Goal: Task Accomplishment & Management: Manage account settings

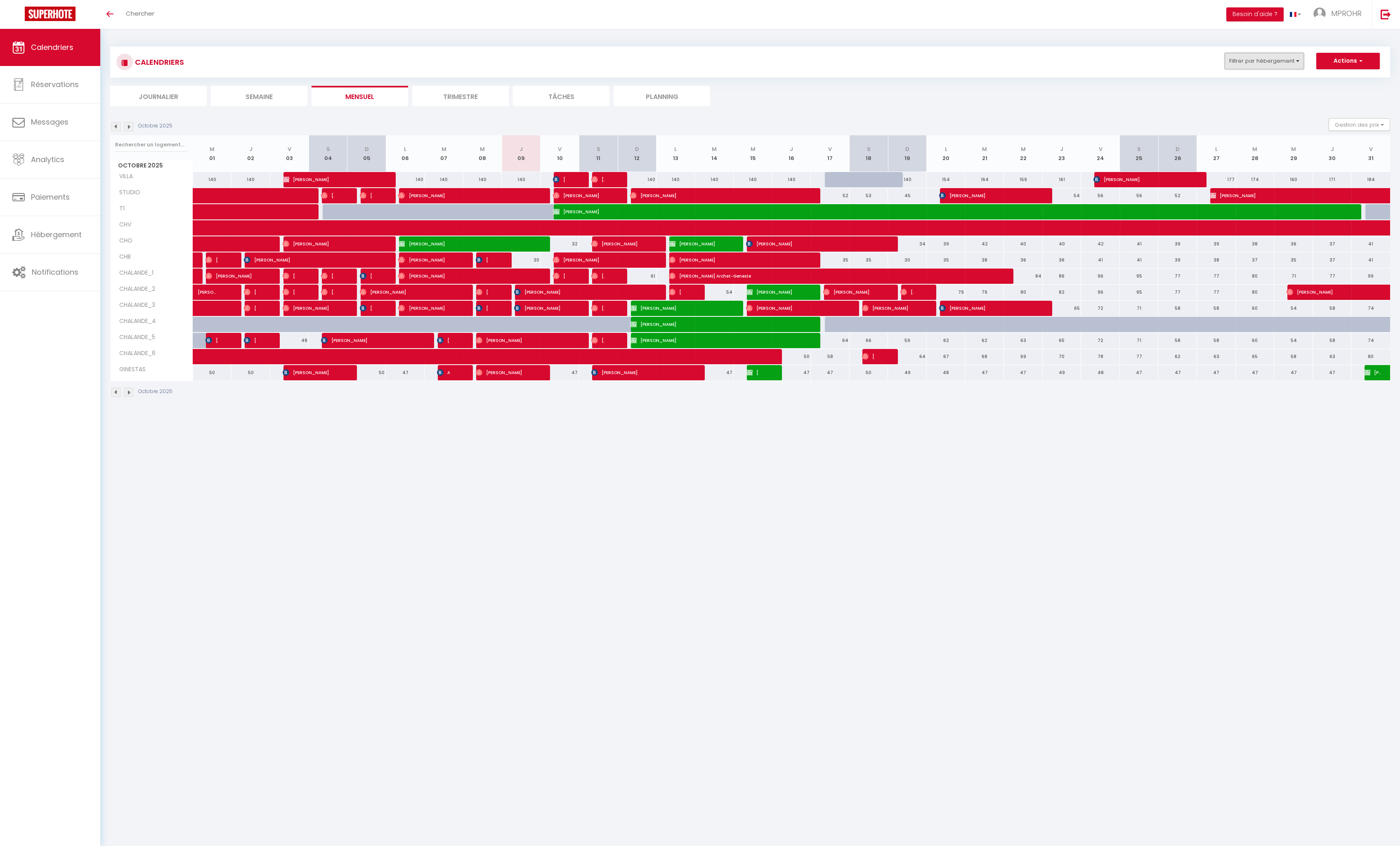
click at [723, 60] on button "Filtrer par hébergement" at bounding box center [1264, 61] width 79 height 17
click at [723, 138] on input "CHALANDE_3" at bounding box center [1289, 138] width 103 height 8
checkbox input "true"
checkbox input "false"
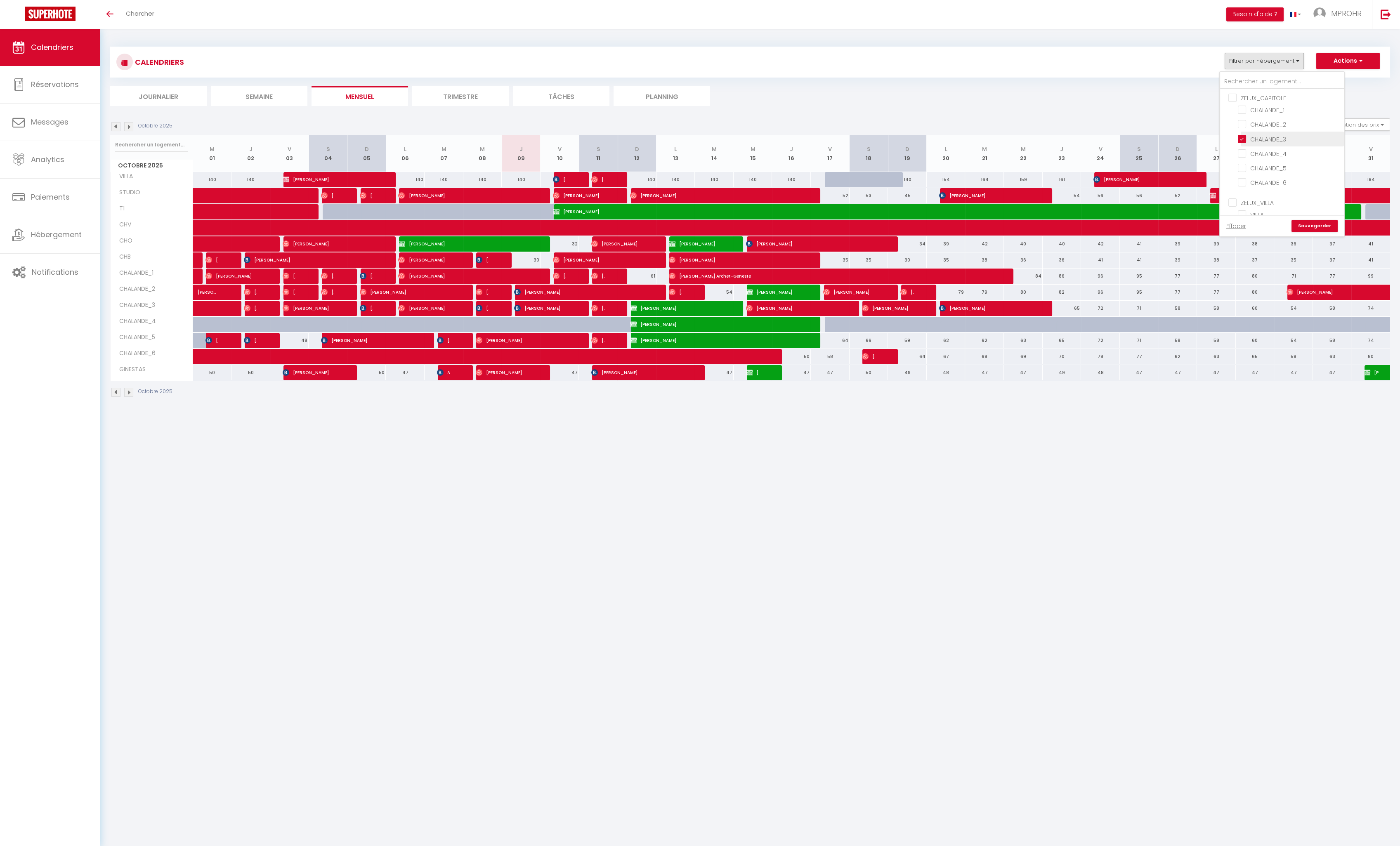
checkbox input "false"
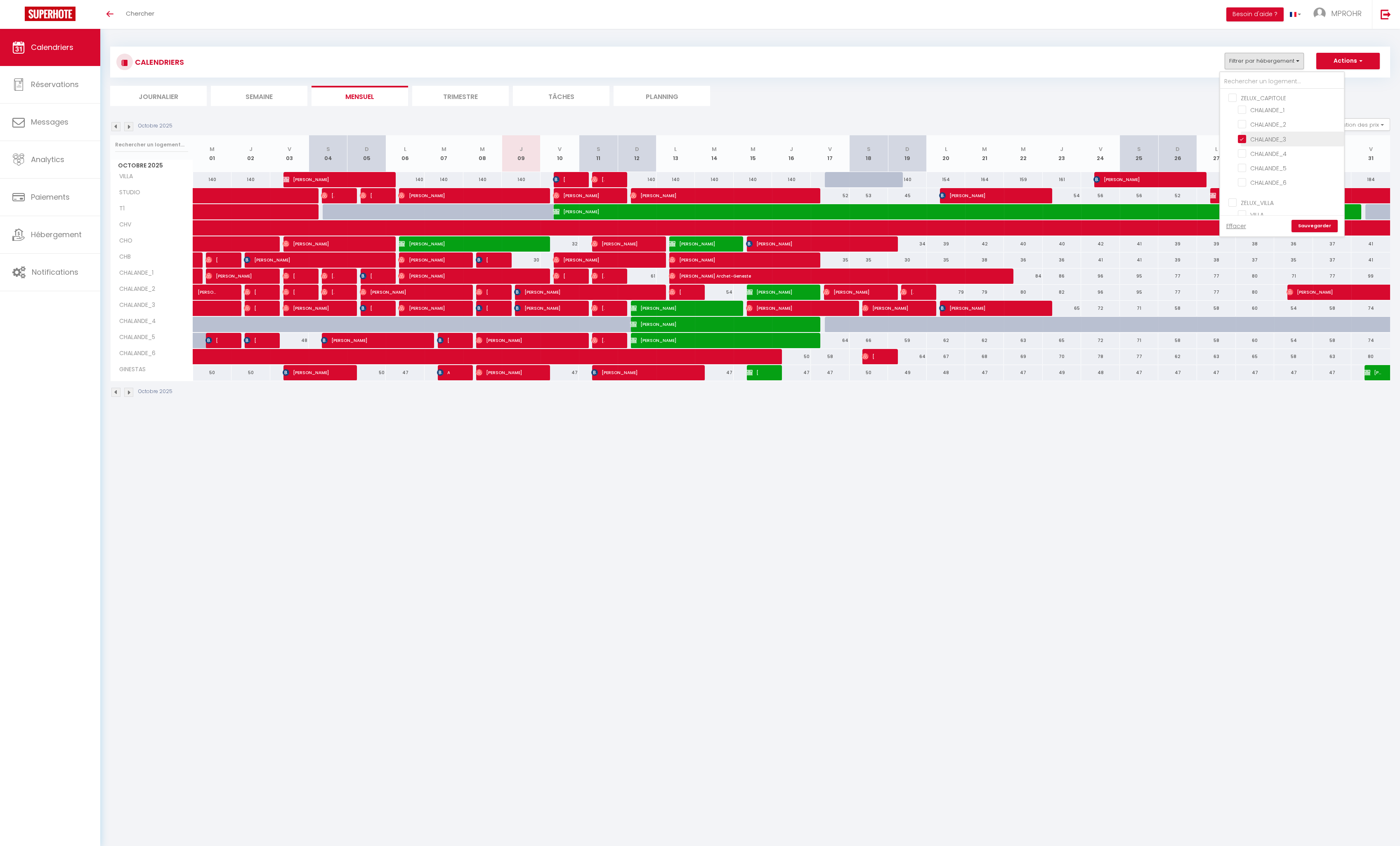
checkbox input "false"
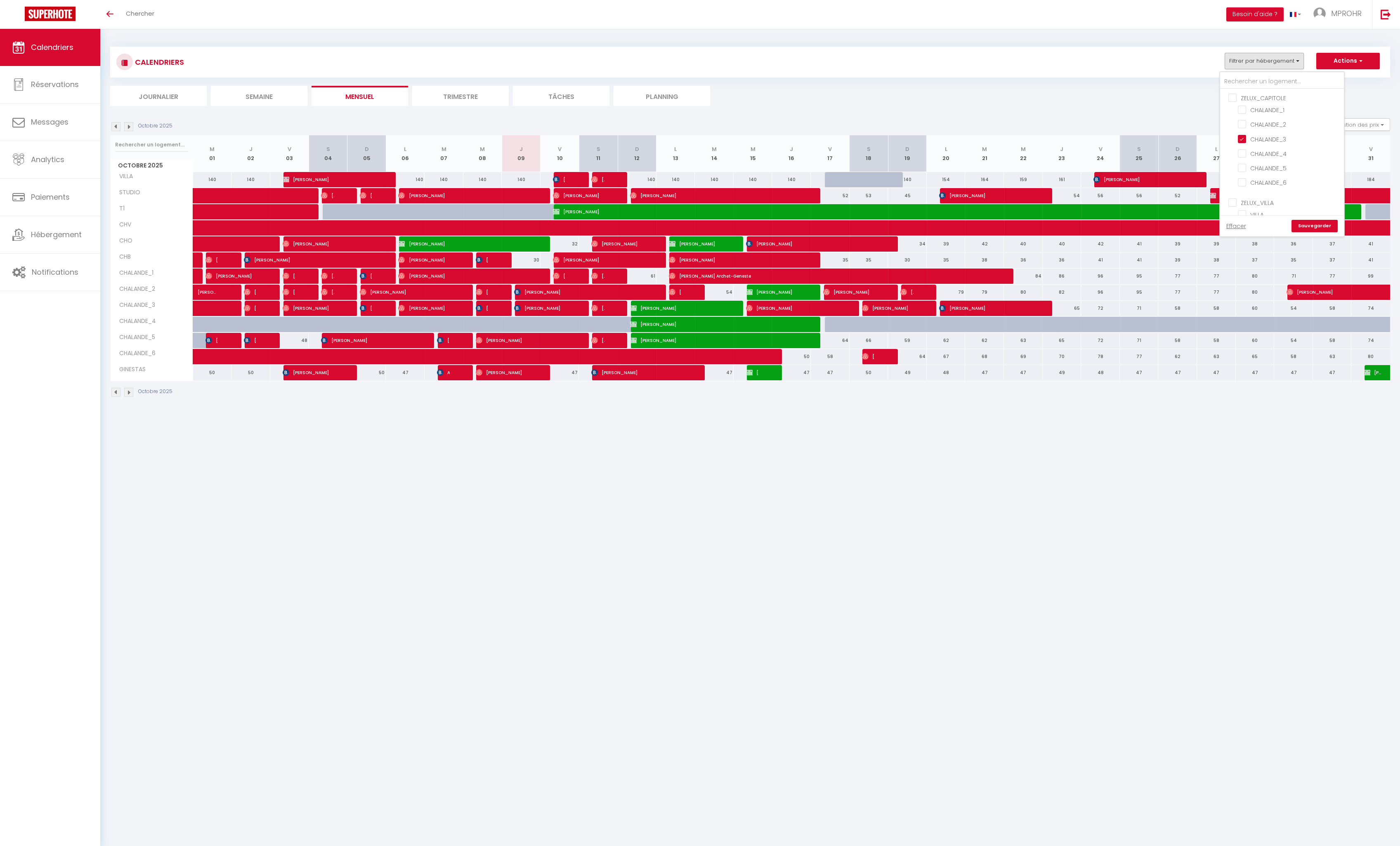
click at [723, 222] on link "Sauvegarder" at bounding box center [1315, 226] width 46 height 12
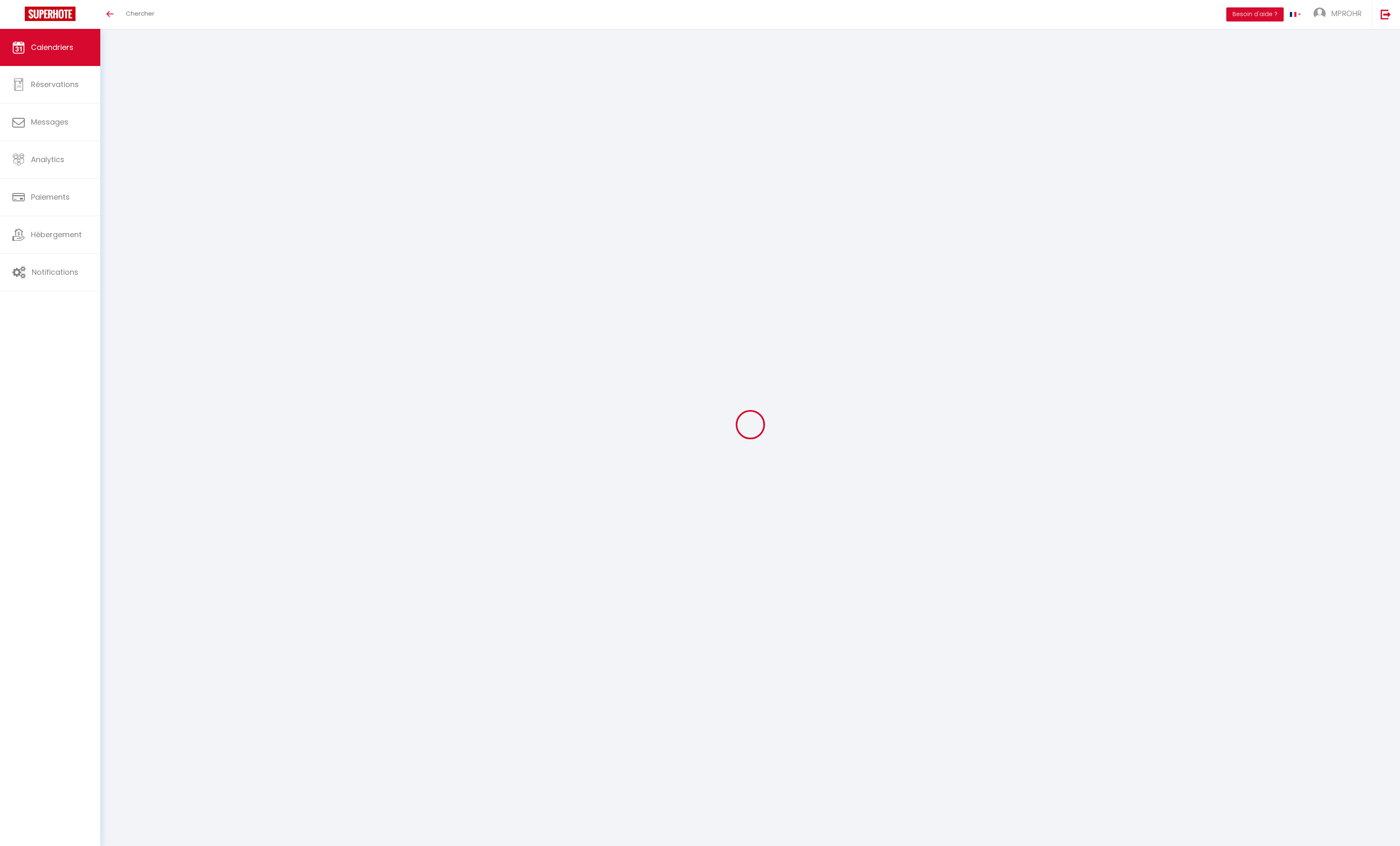
select select
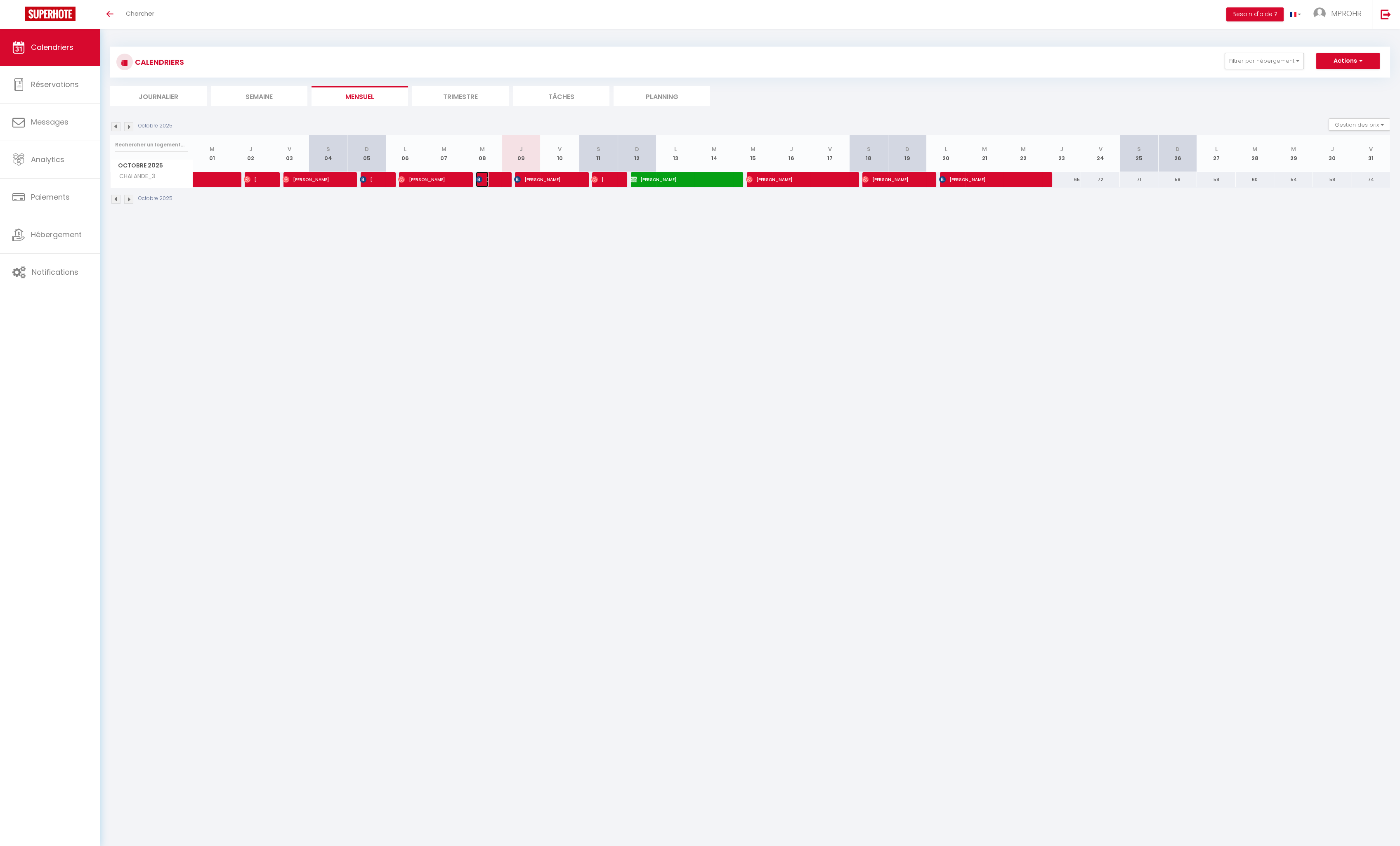
click at [485, 180] on span "[PERSON_NAME]" at bounding box center [482, 180] width 13 height 16
select select "OK"
select select "KO"
select select "0"
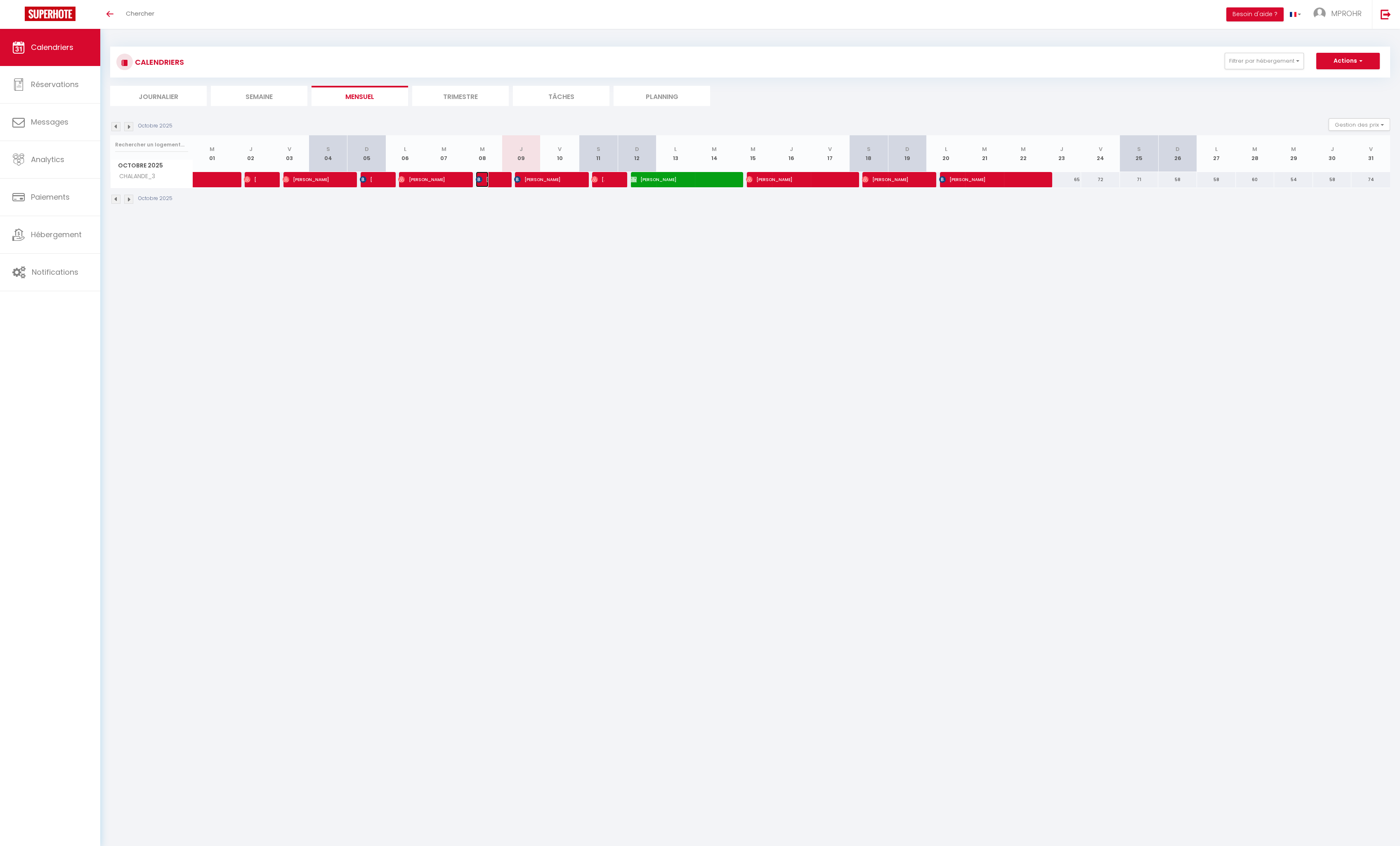
select select "1"
select select
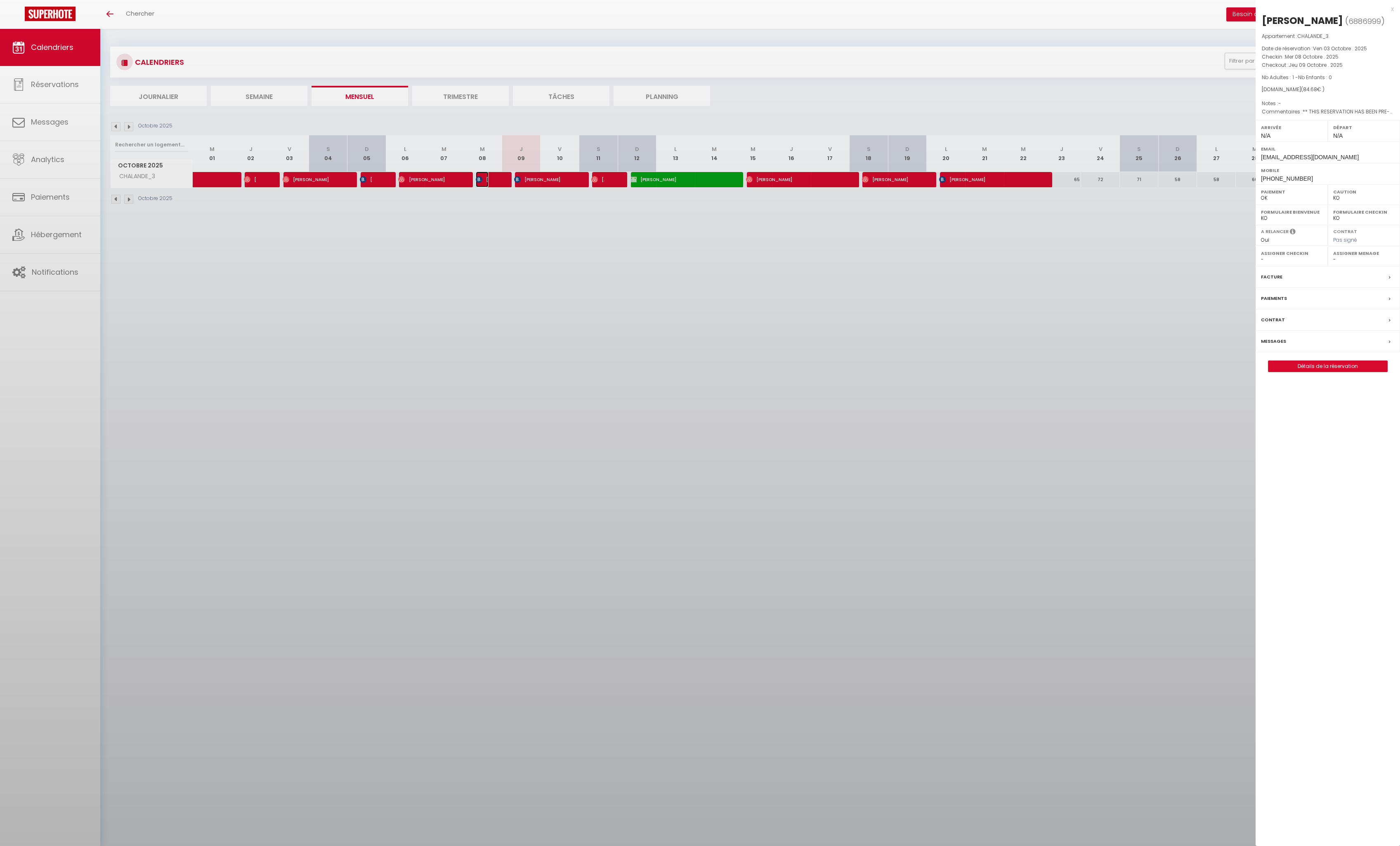
select select "38661"
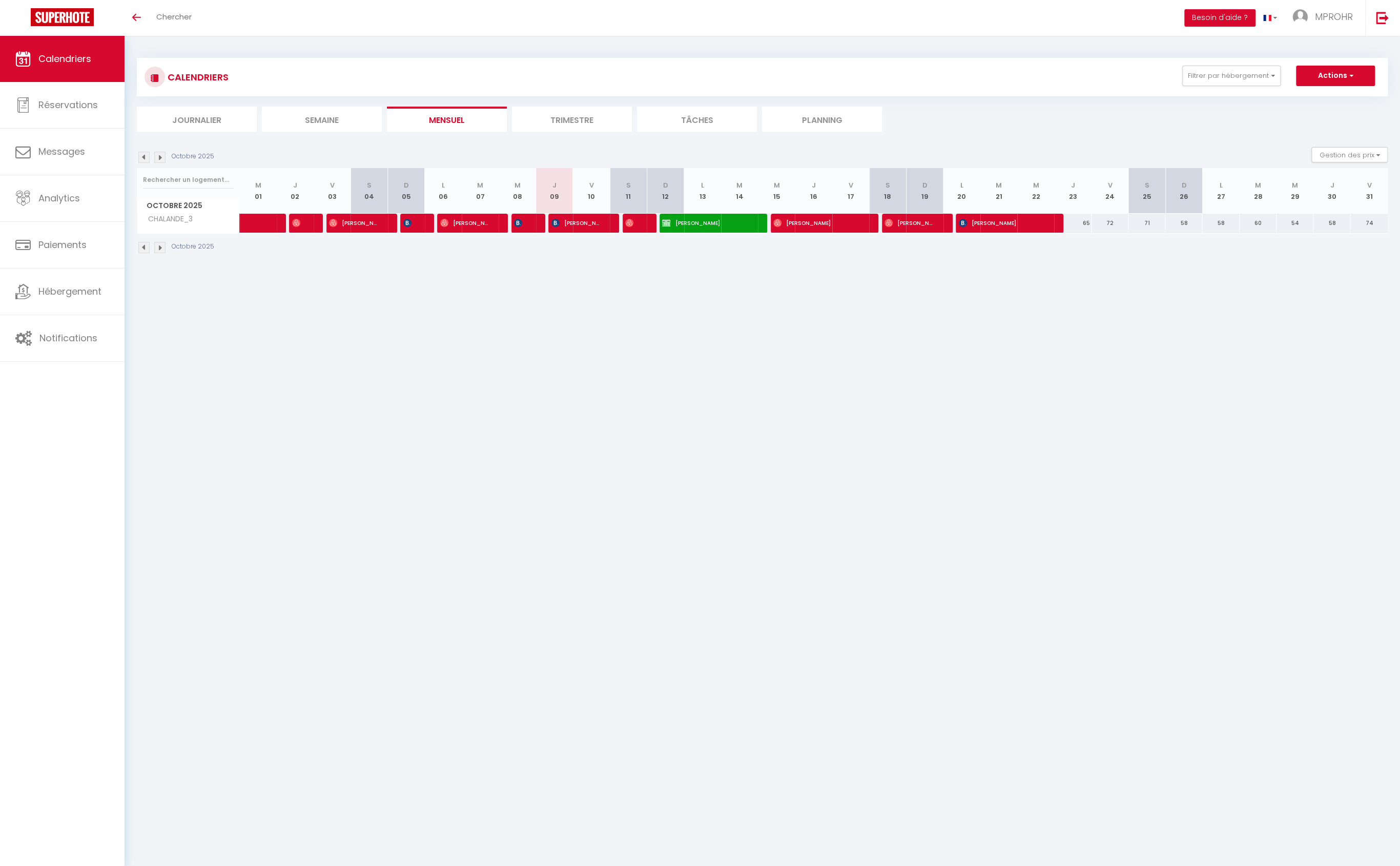
click at [158, 156] on img at bounding box center [159, 157] width 12 height 12
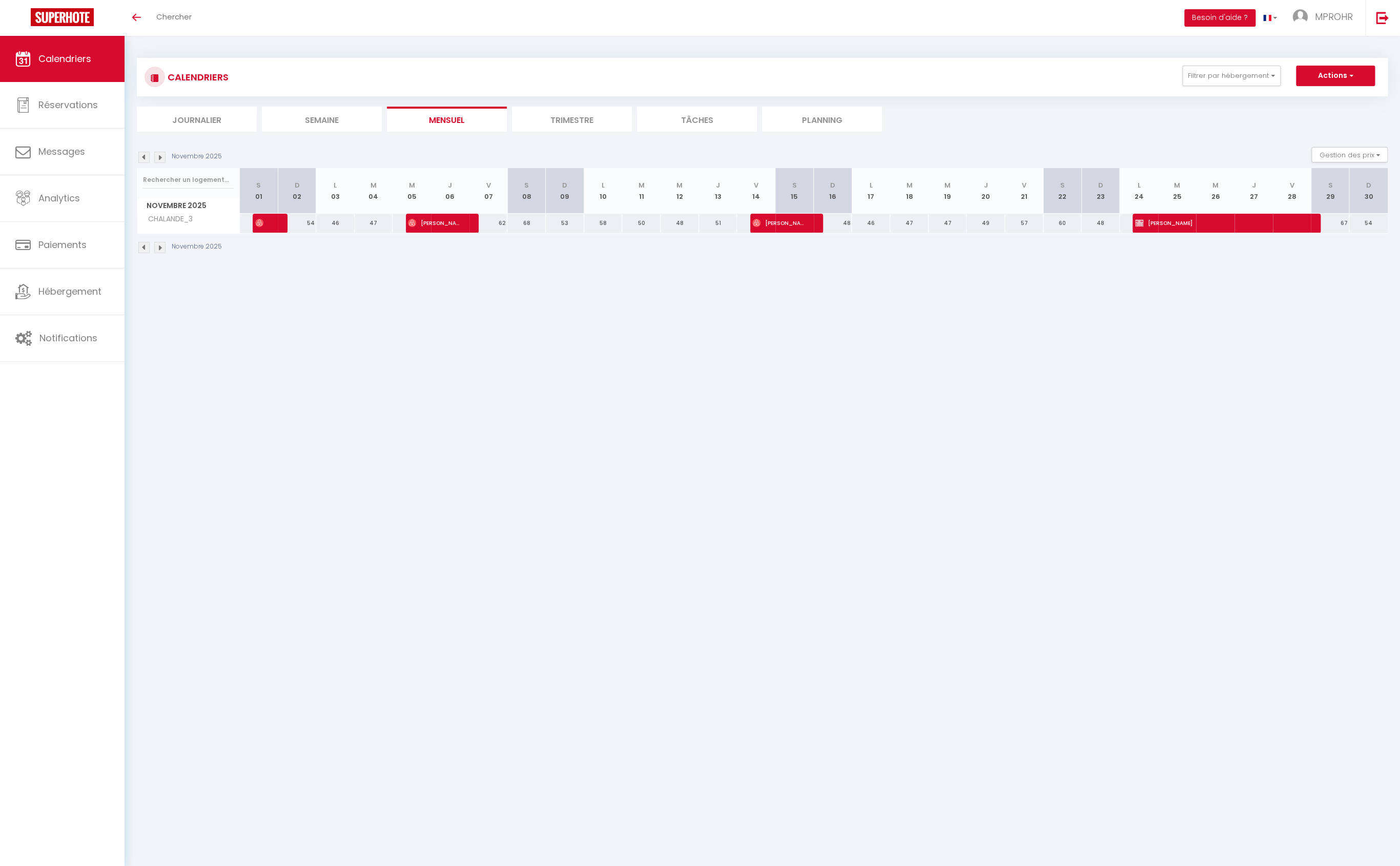
click at [158, 156] on img at bounding box center [159, 157] width 12 height 12
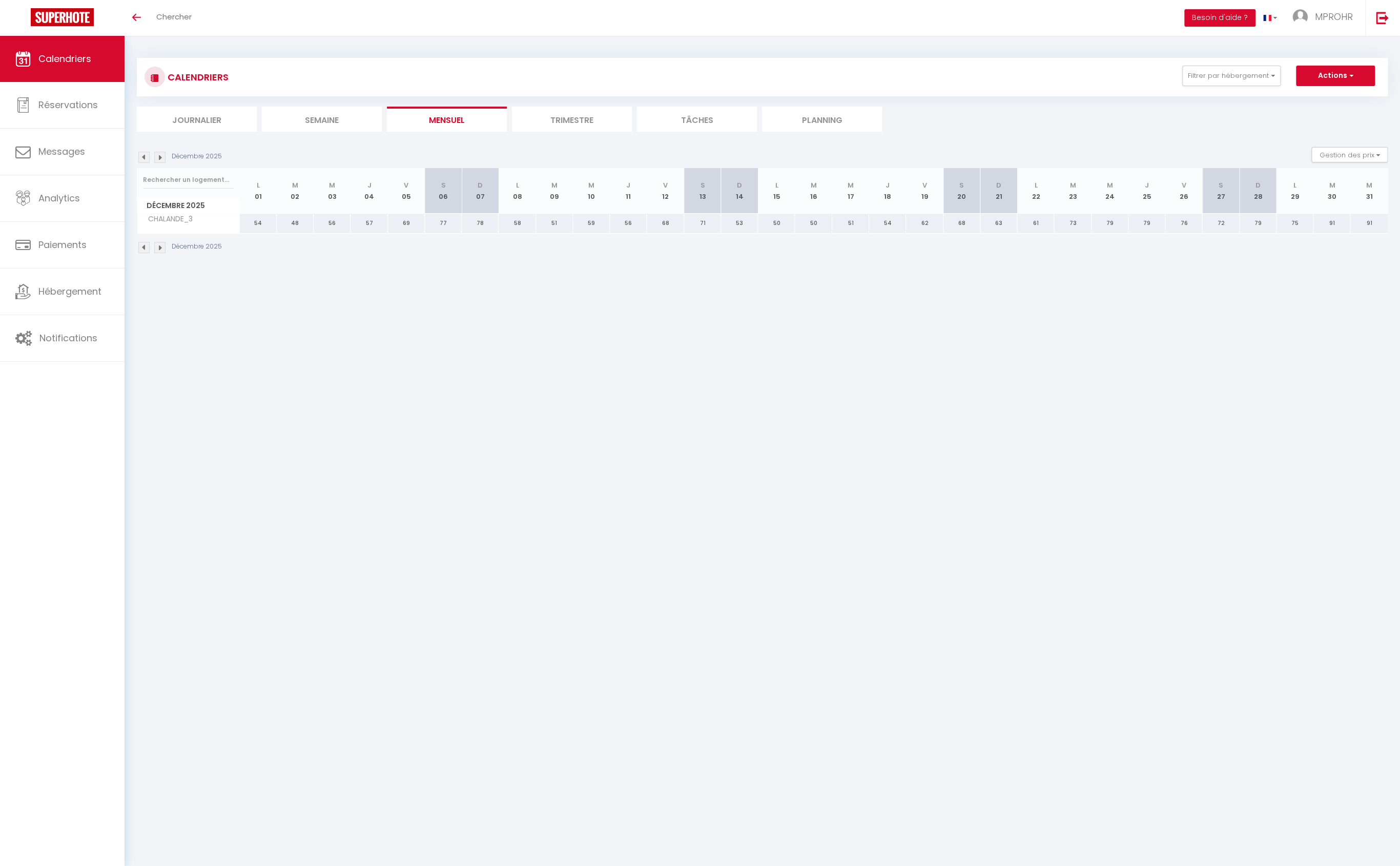
click at [145, 155] on img at bounding box center [144, 157] width 12 height 12
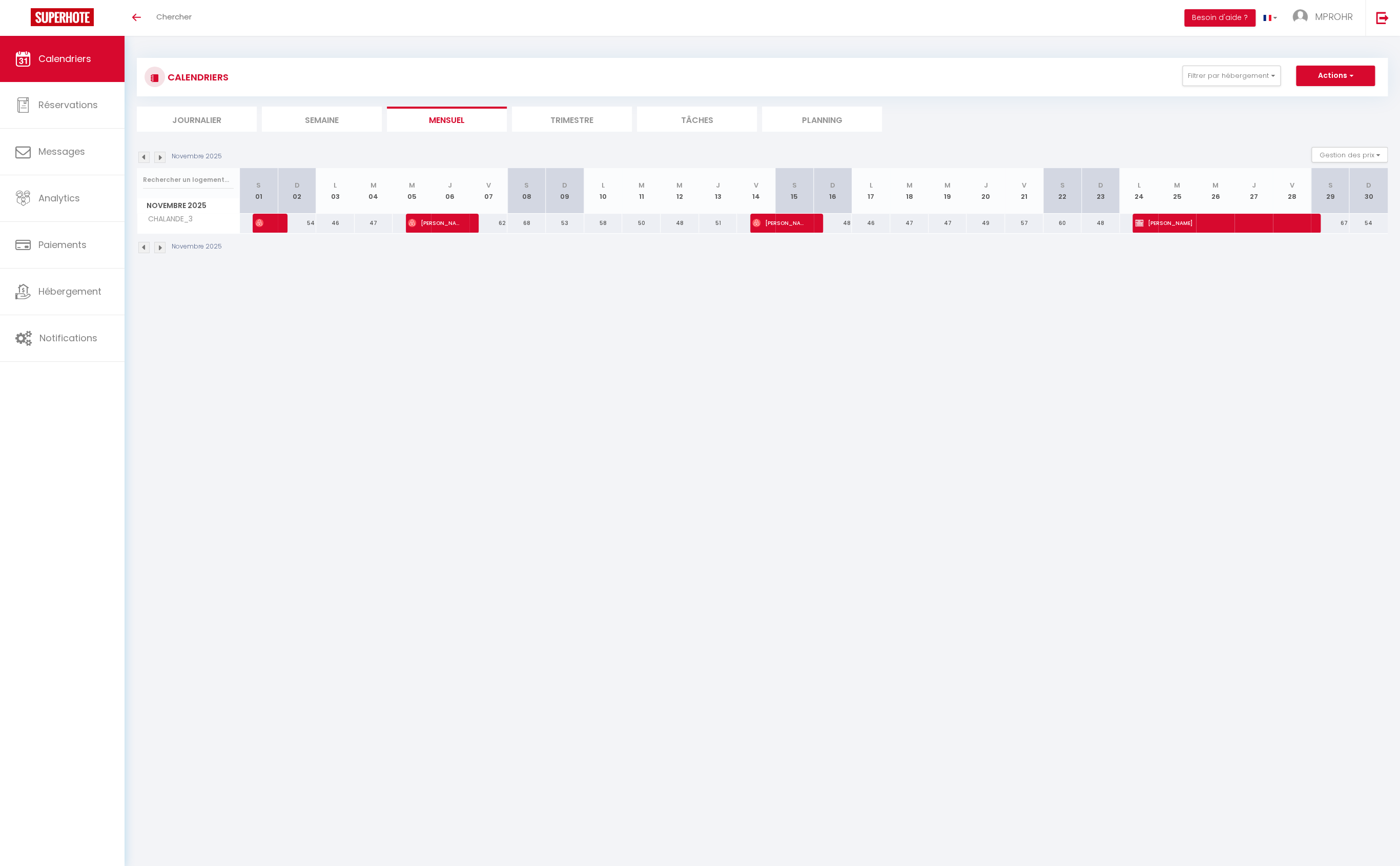
click at [148, 156] on img at bounding box center [144, 157] width 12 height 12
